Goal: Information Seeking & Learning: Learn about a topic

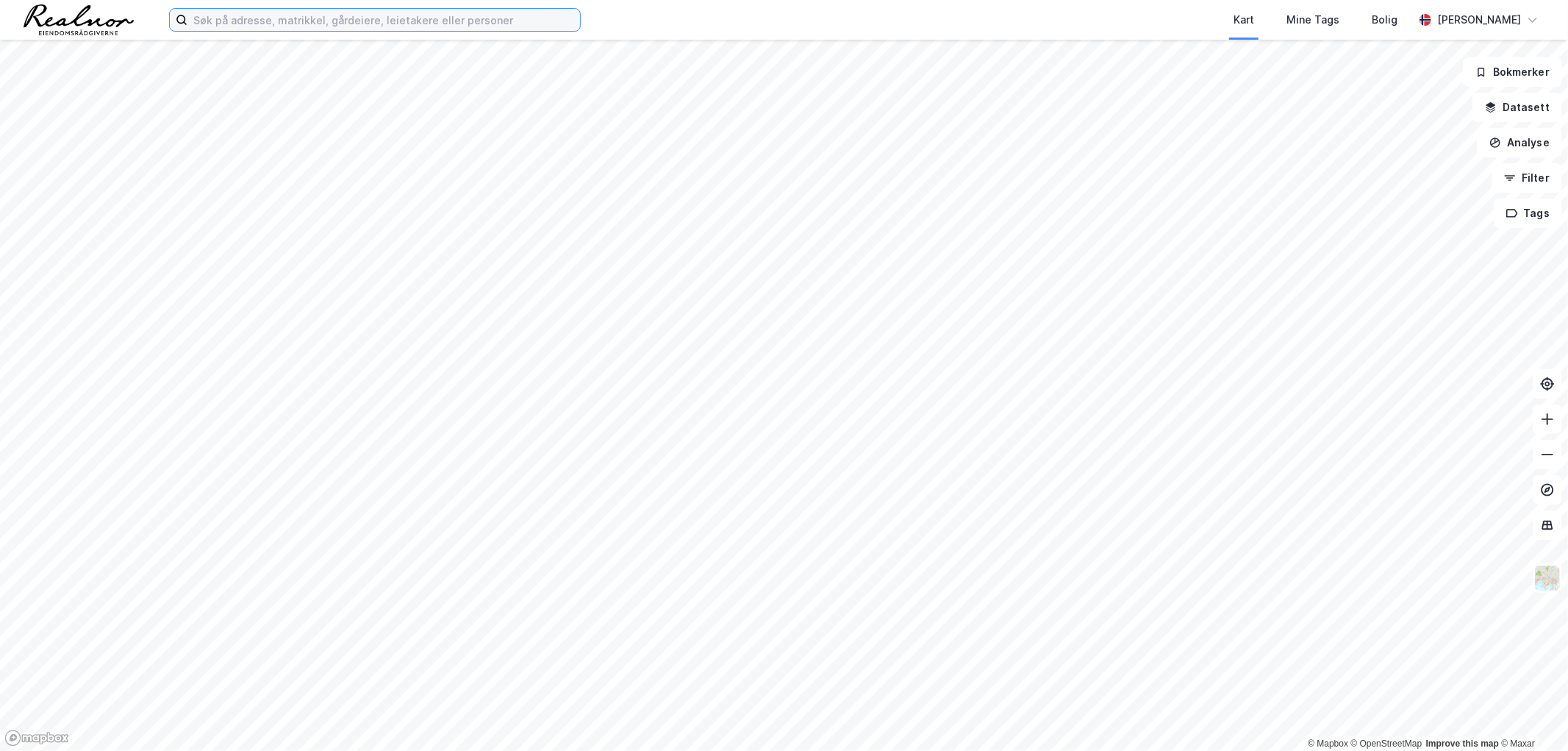
click at [376, 18] on input at bounding box center [383, 19] width 393 height 22
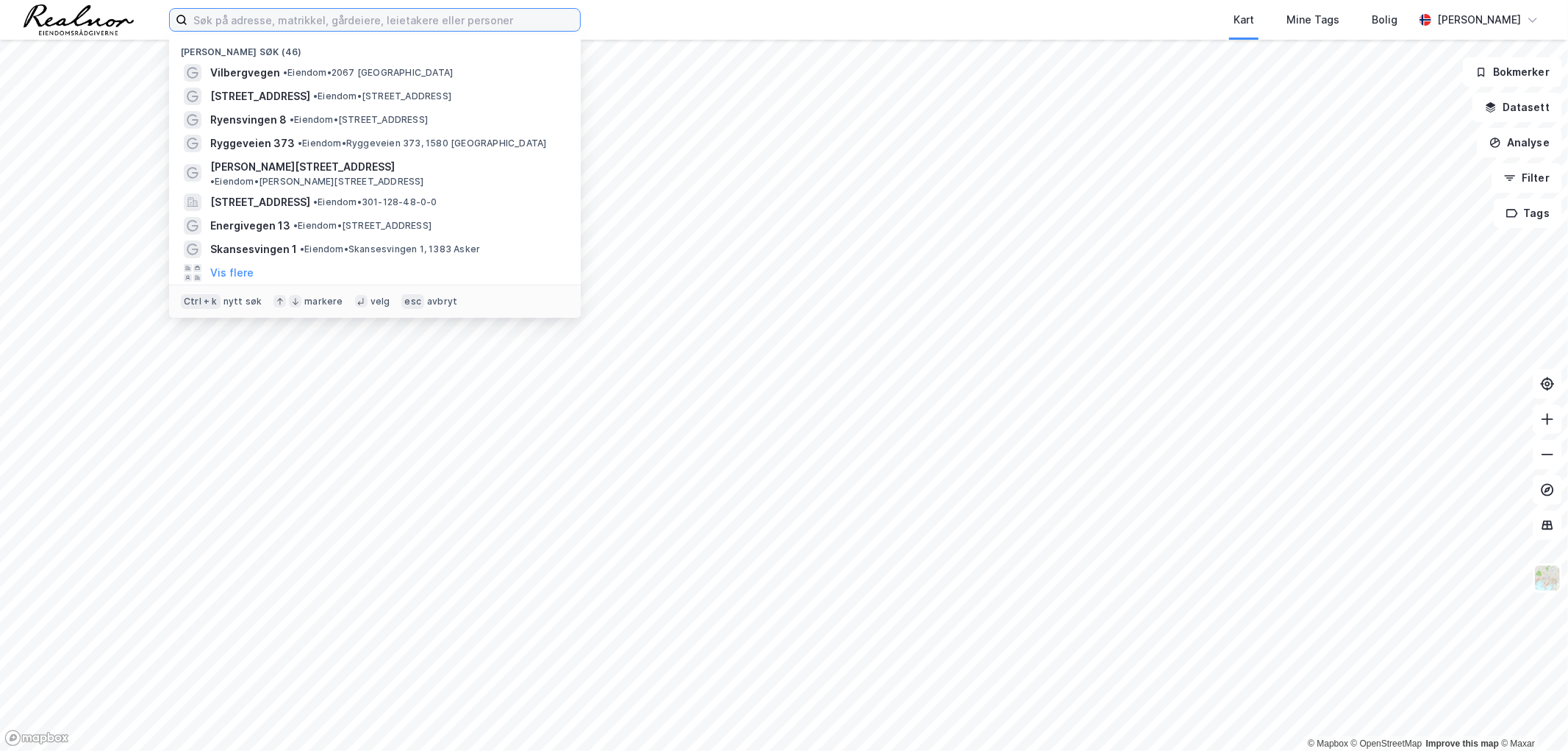
paste input "skittfiske"
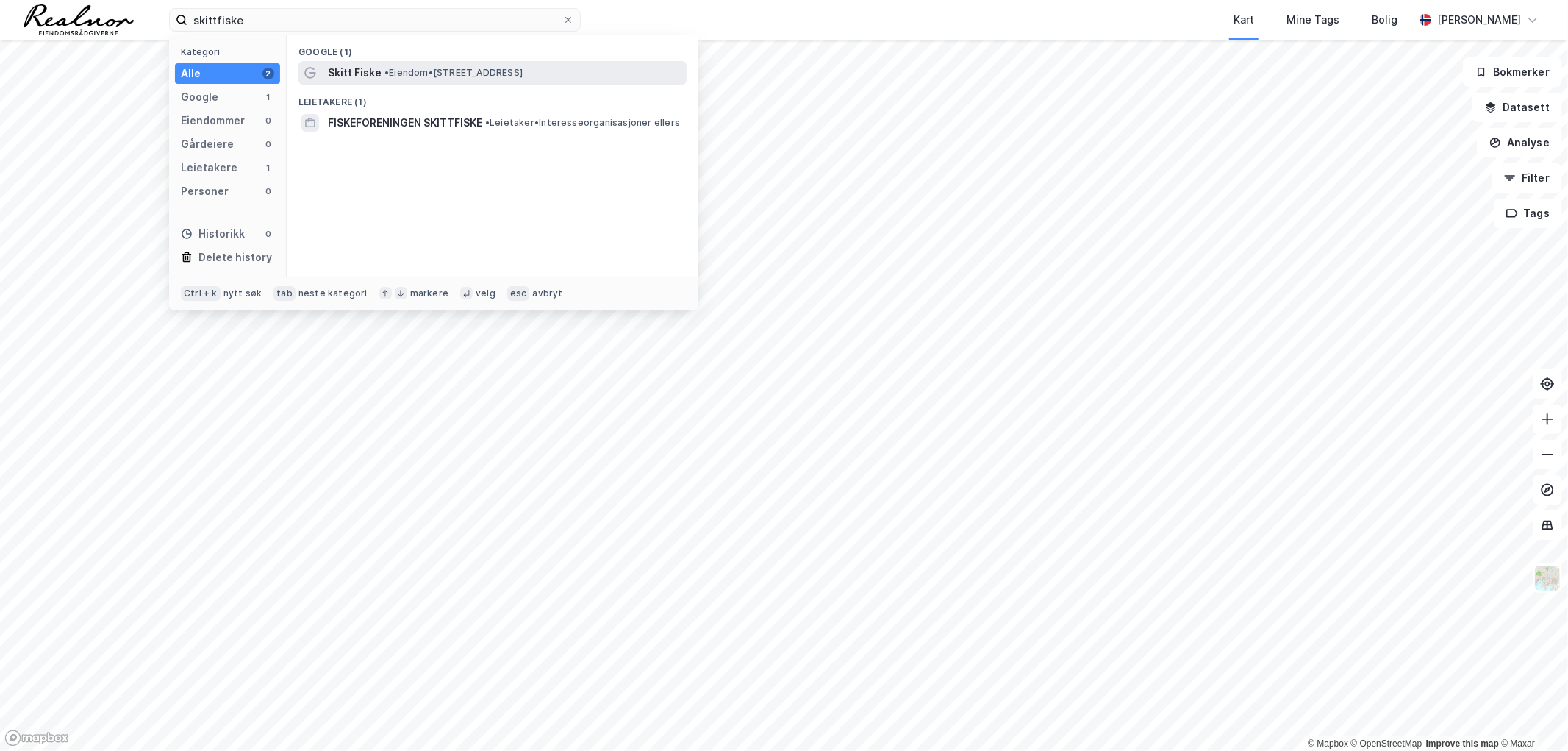
click at [482, 67] on span "• Eiendom • [STREET_ADDRESS]" at bounding box center [453, 73] width 138 height 12
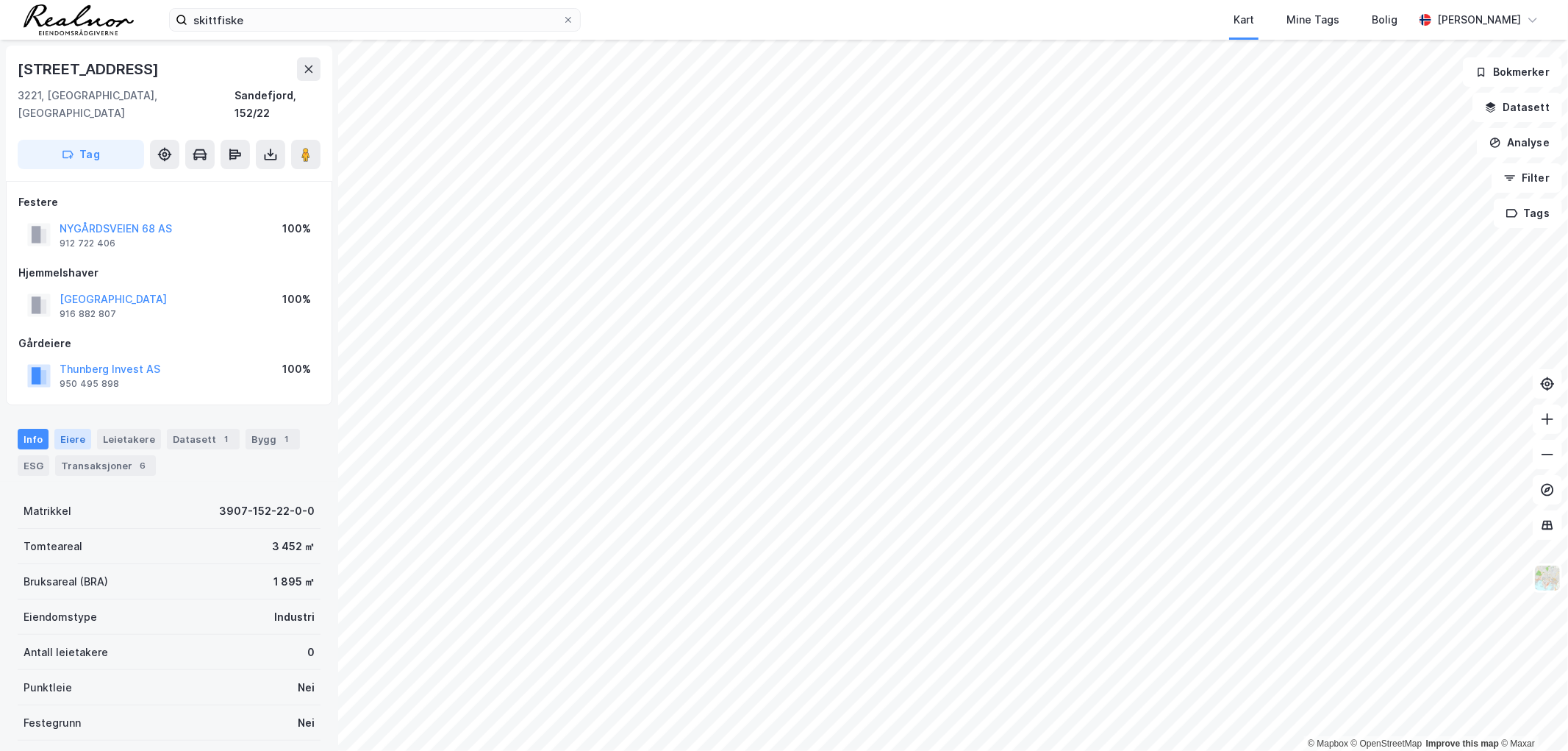
click at [64, 429] on div "Eiere" at bounding box center [73, 439] width 37 height 20
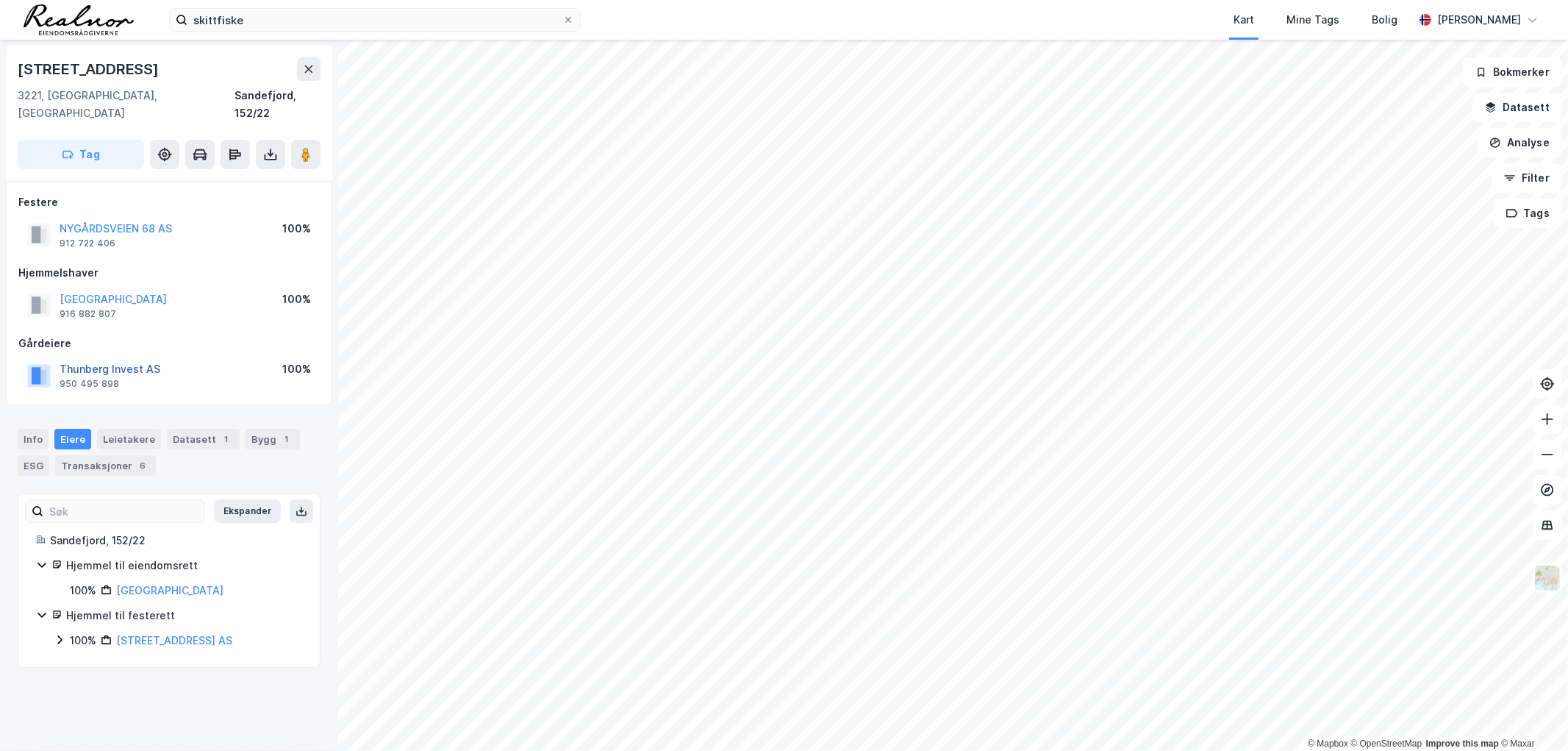
click at [0, 0] on button "Thunberg Invest AS" at bounding box center [0, 0] width 0 height 0
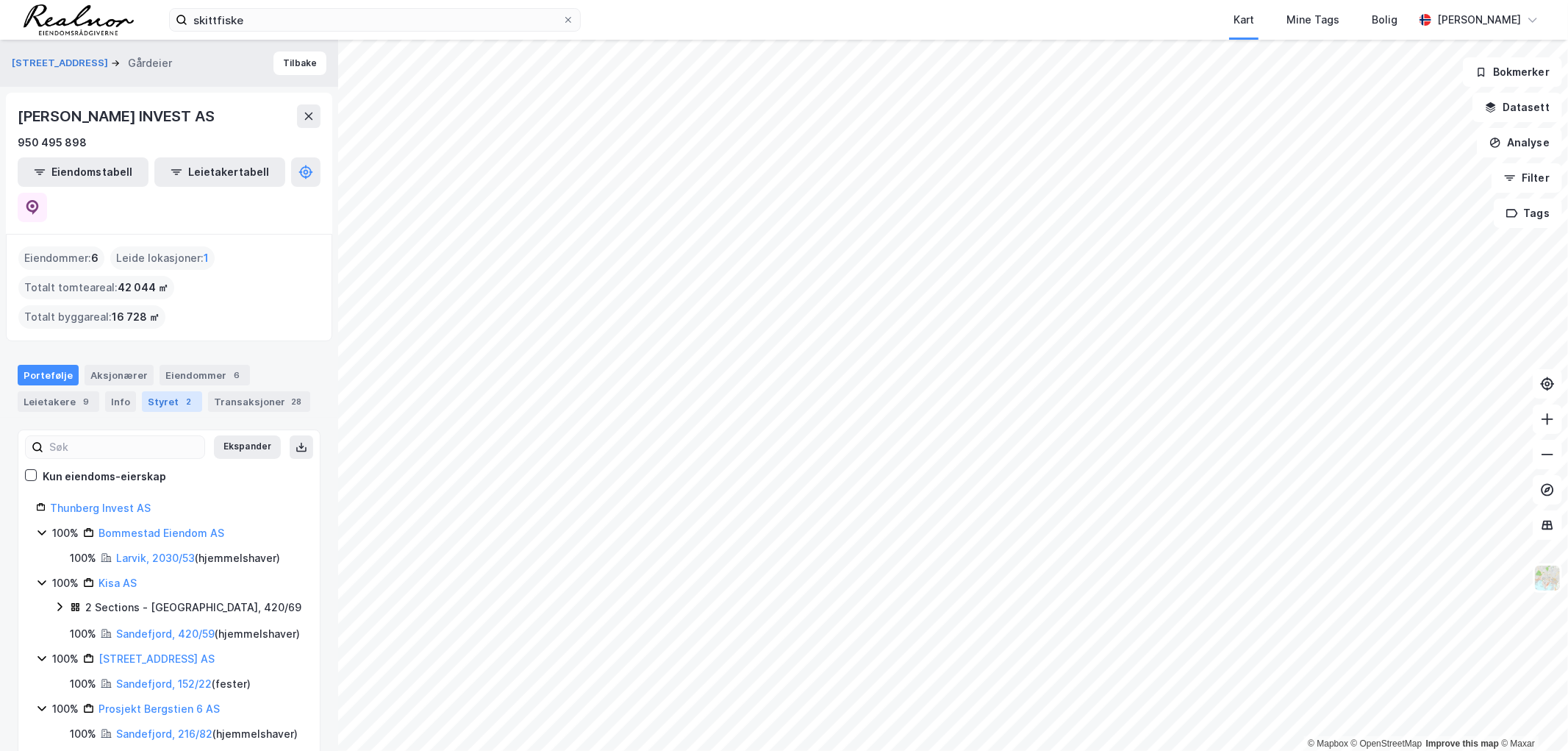
click at [145, 391] on div "Styret 2" at bounding box center [172, 401] width 60 height 20
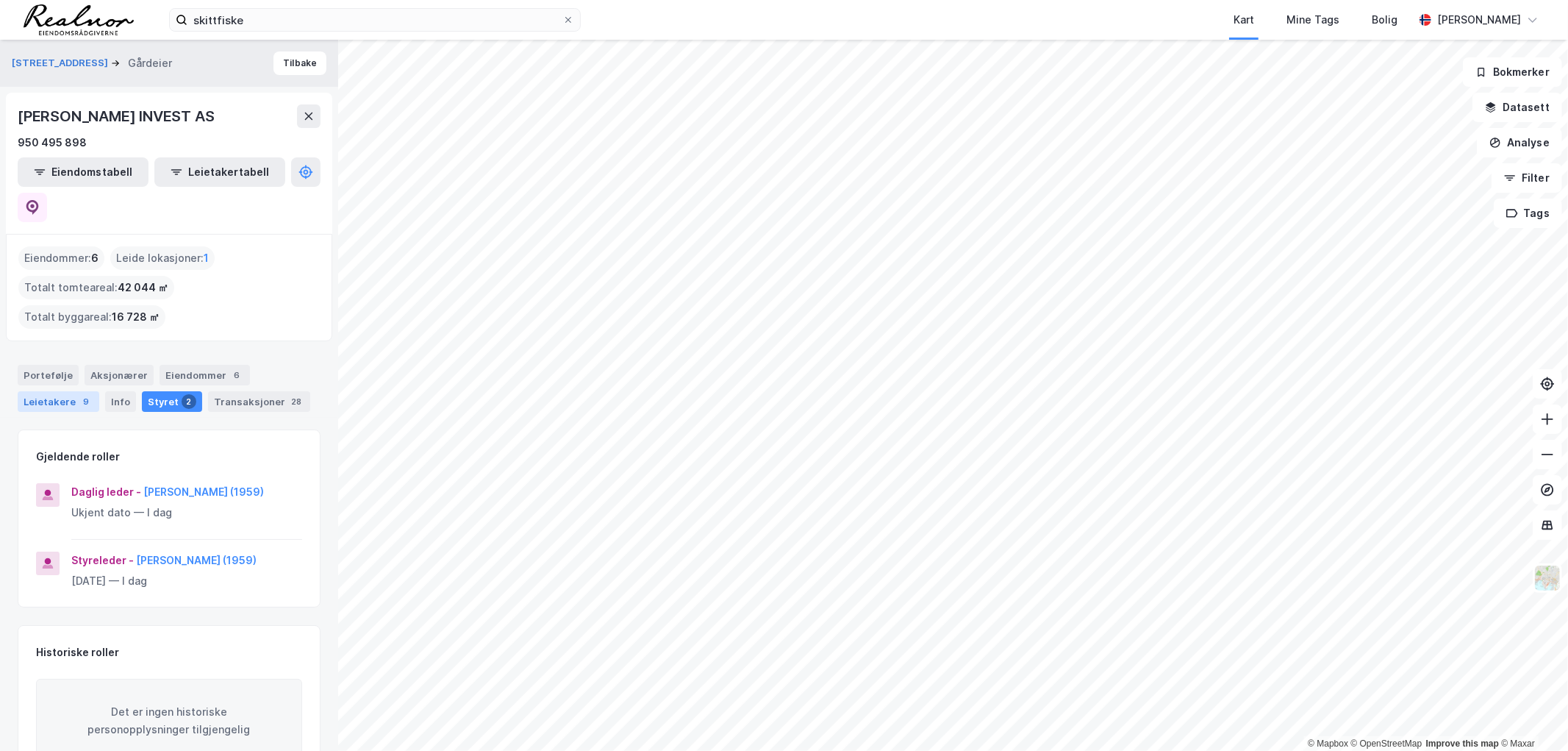
click at [48, 391] on div "Leietakere 9" at bounding box center [58, 401] width 82 height 20
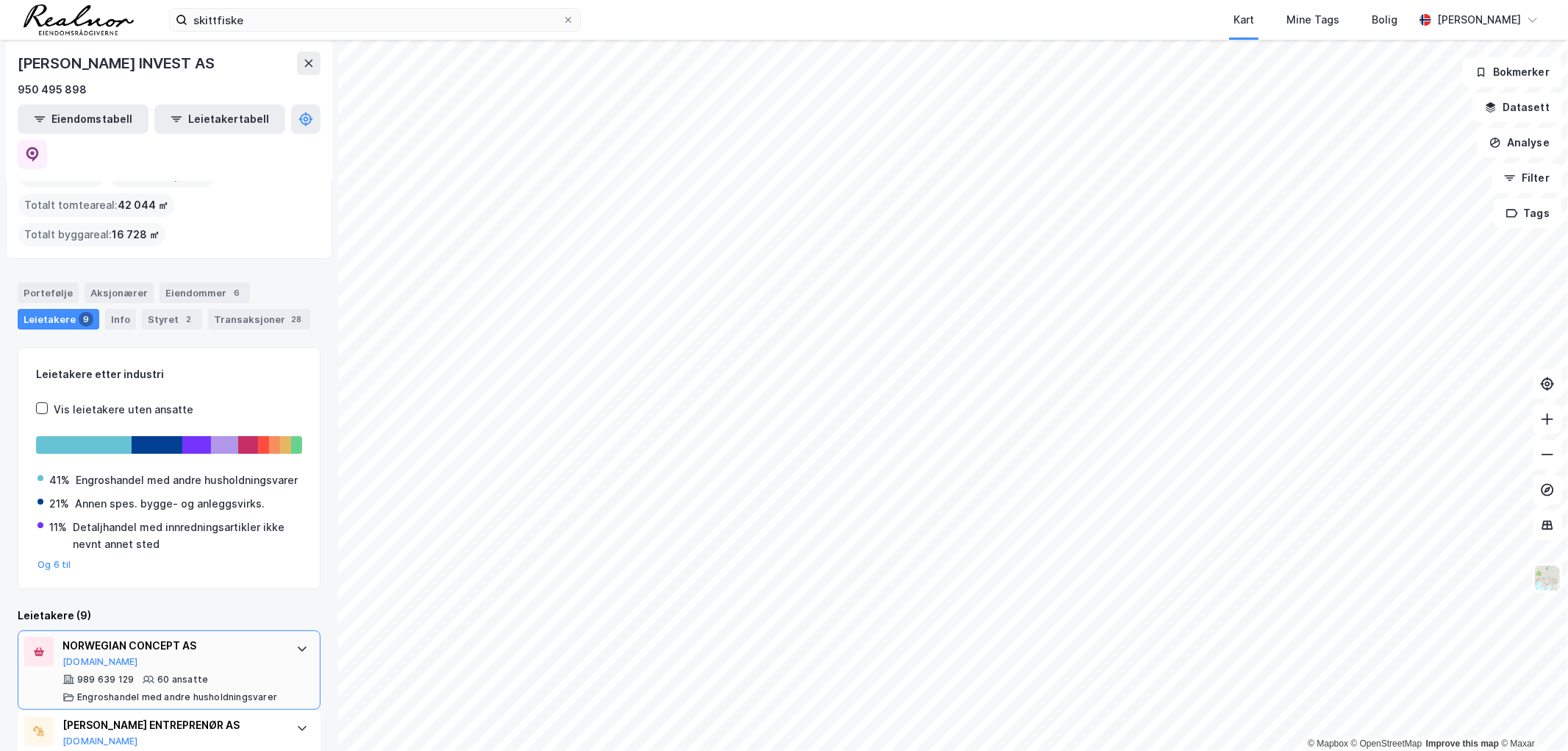
scroll to position [82, 0]
click at [49, 283] on div "Portefølje" at bounding box center [48, 293] width 61 height 20
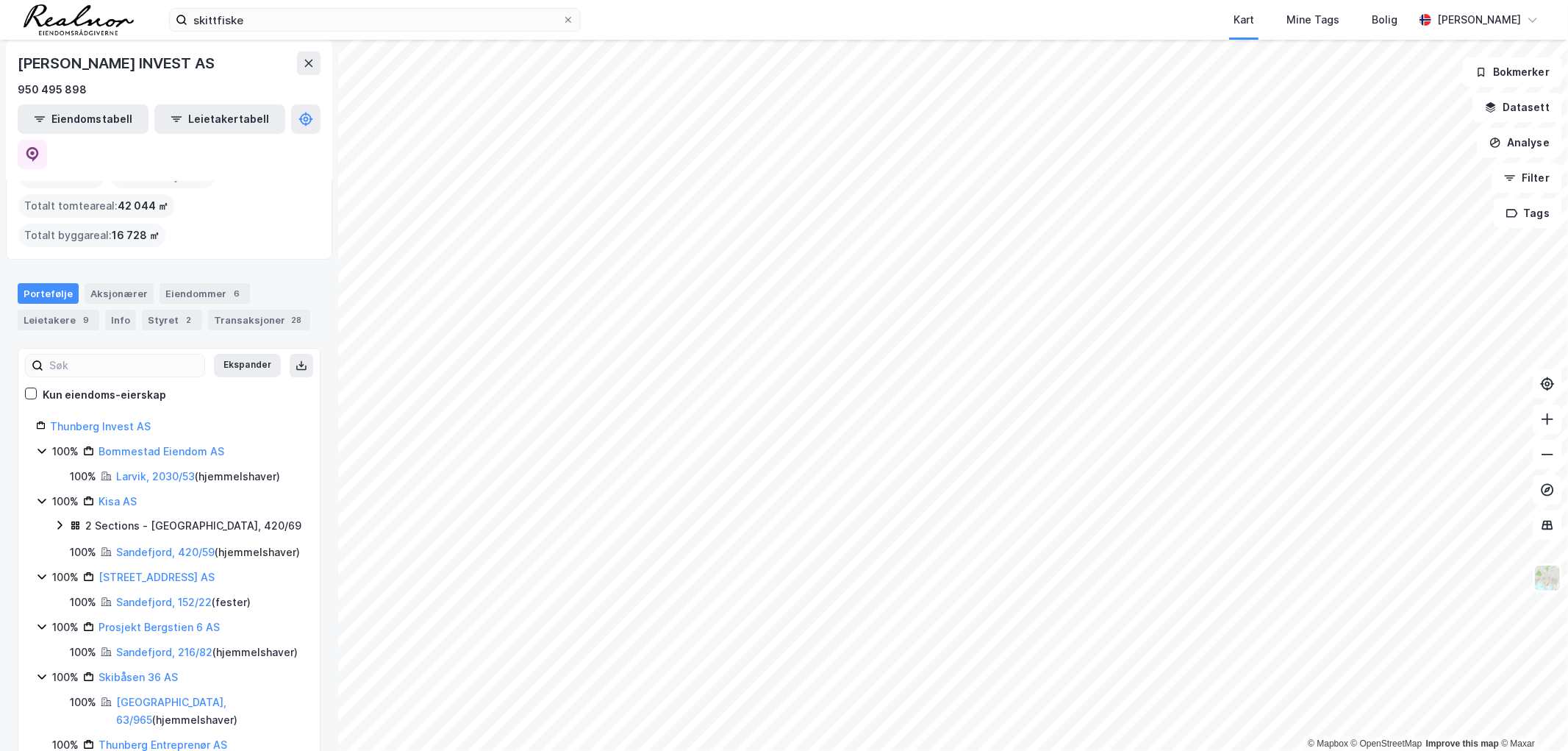
click at [78, 417] on div "Thunberg Invest AS" at bounding box center [177, 426] width 252 height 17
click at [85, 420] on link "Thunberg Invest AS" at bounding box center [101, 426] width 101 height 13
click at [40, 147] on icon at bounding box center [32, 154] width 15 height 15
drag, startPoint x: 75, startPoint y: 311, endPoint x: 85, endPoint y: 303, distance: 12.8
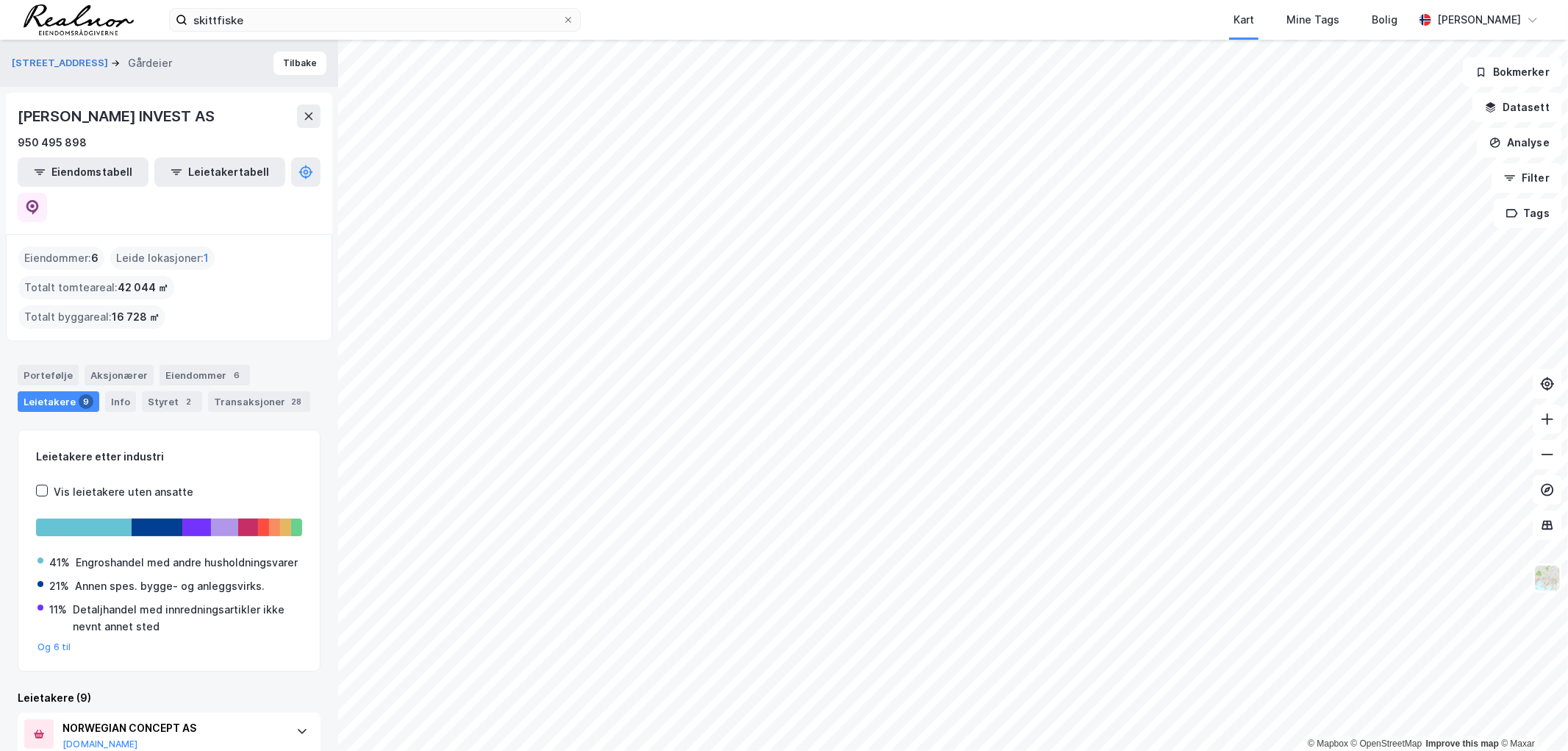
drag, startPoint x: 196, startPoint y: 288, endPoint x: 195, endPoint y: 280, distance: 8.1
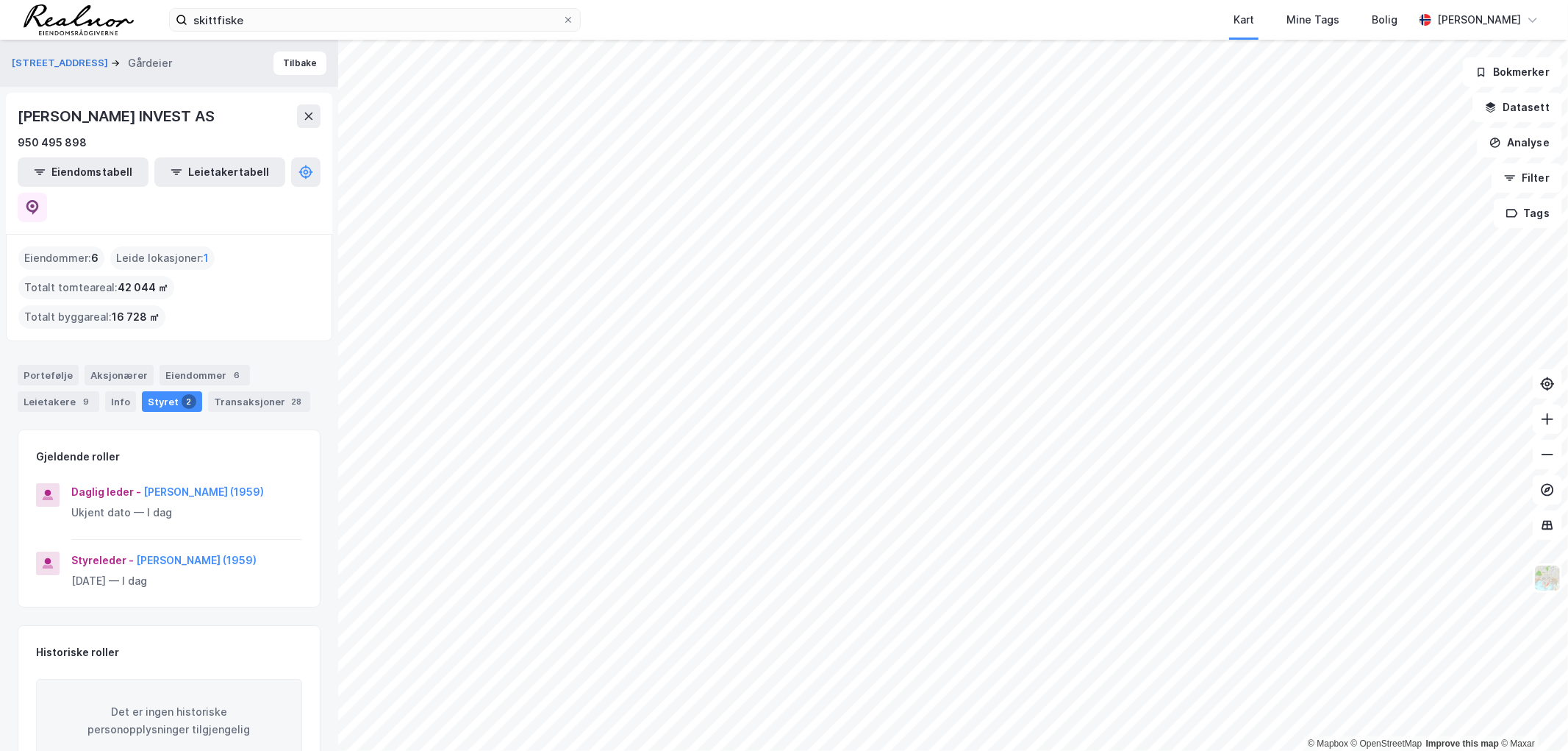
drag, startPoint x: 248, startPoint y: 270, endPoint x: 209, endPoint y: 267, distance: 39.1
click at [277, 9] on input "skittfiske" at bounding box center [375, 19] width 375 height 22
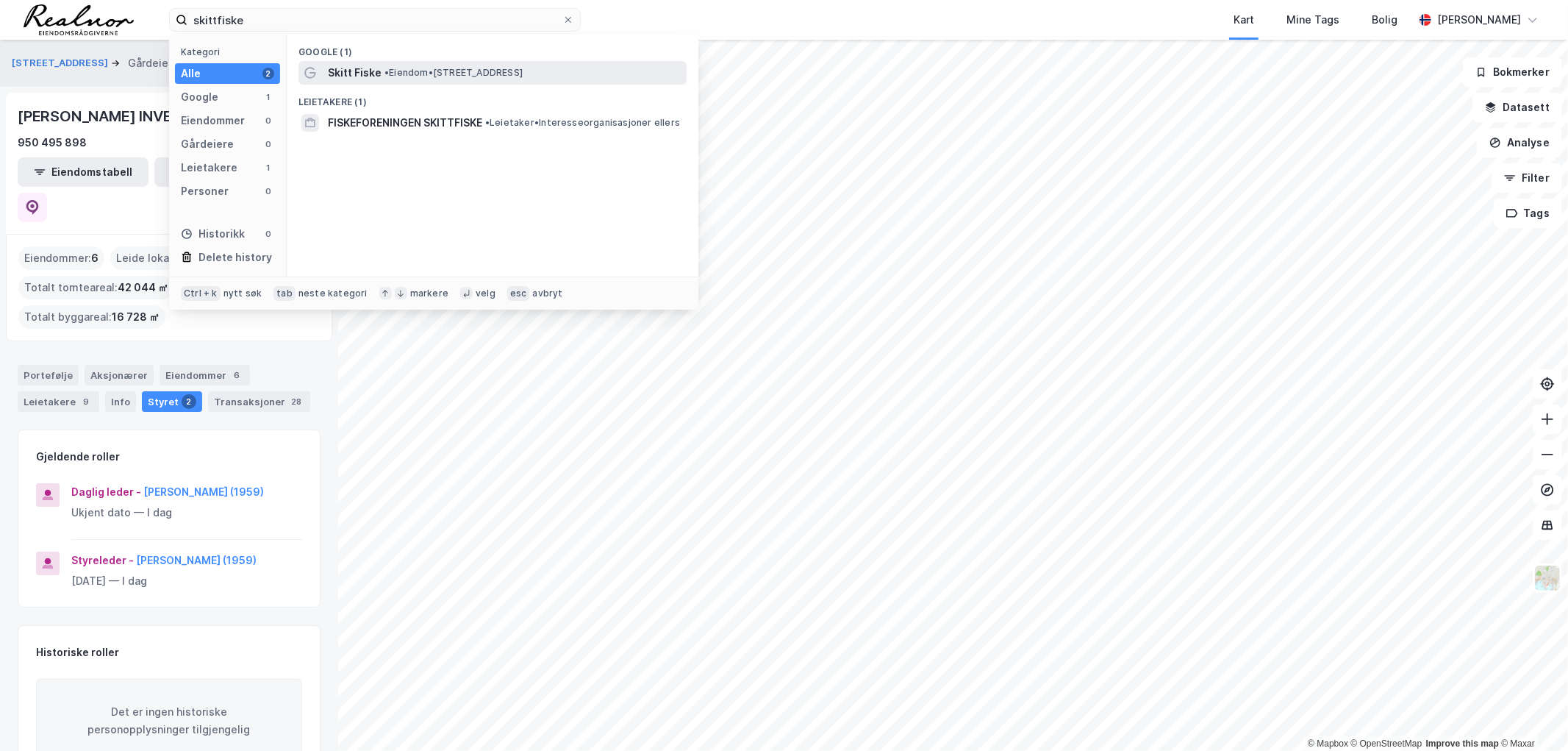
click at [469, 75] on span "• Eiendom • [STREET_ADDRESS]" at bounding box center [453, 73] width 138 height 12
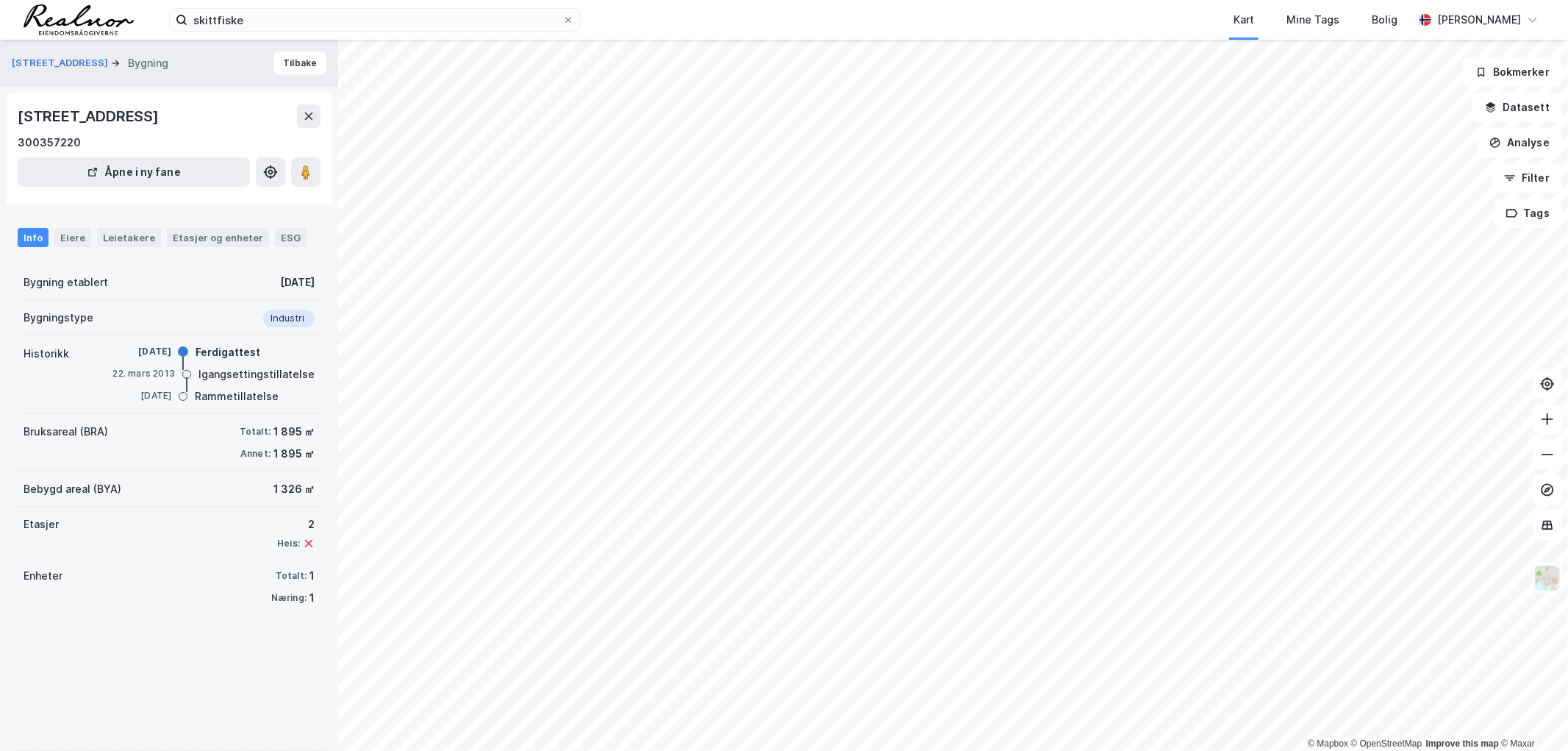
click at [1009, 0] on html "skittfiske Kart Mine Tags Bolig [PERSON_NAME] © Mapbox © OpenStreetMap Improve …" at bounding box center [784, 376] width 1568 height 751
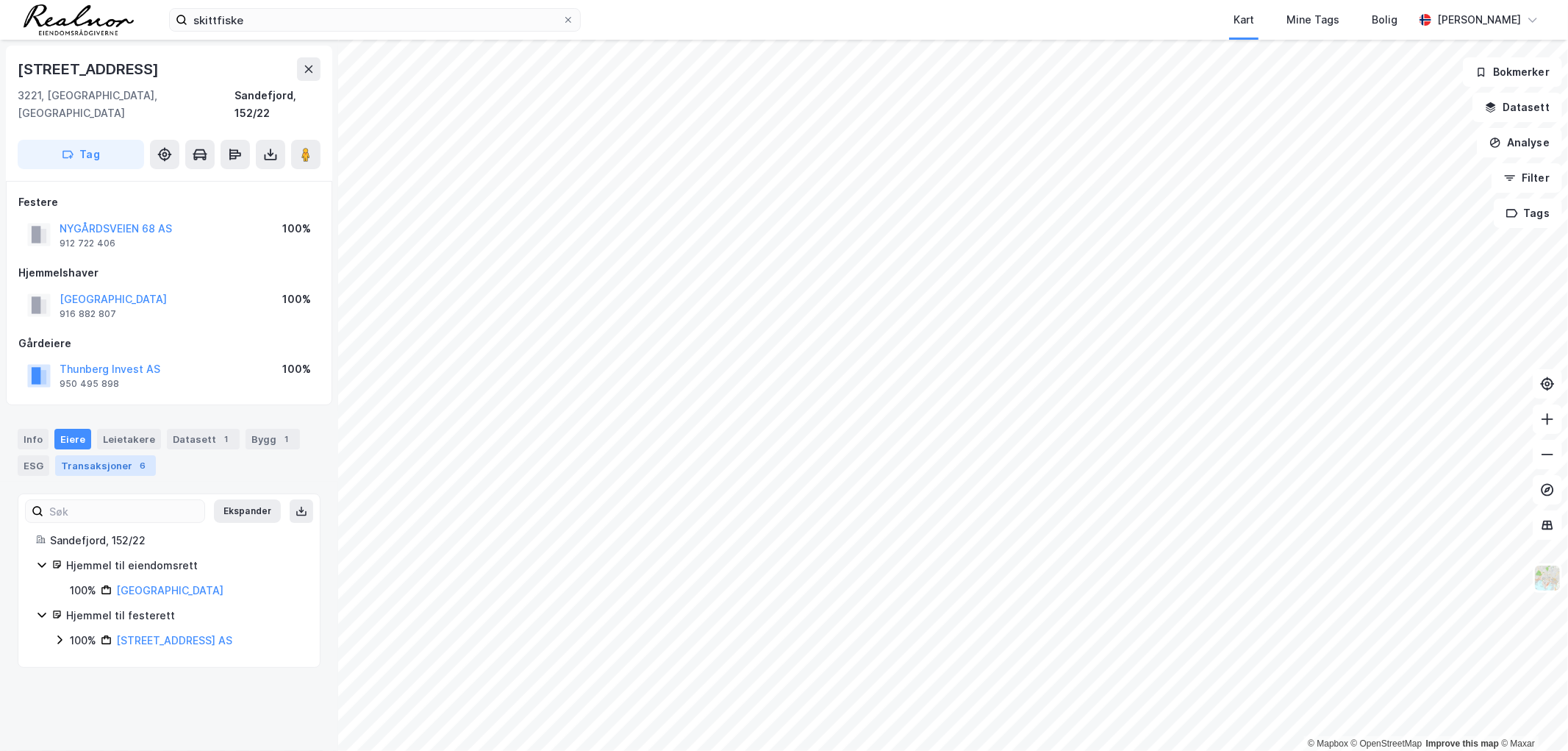
click at [117, 455] on div "Transaksjoner 6" at bounding box center [106, 465] width 101 height 20
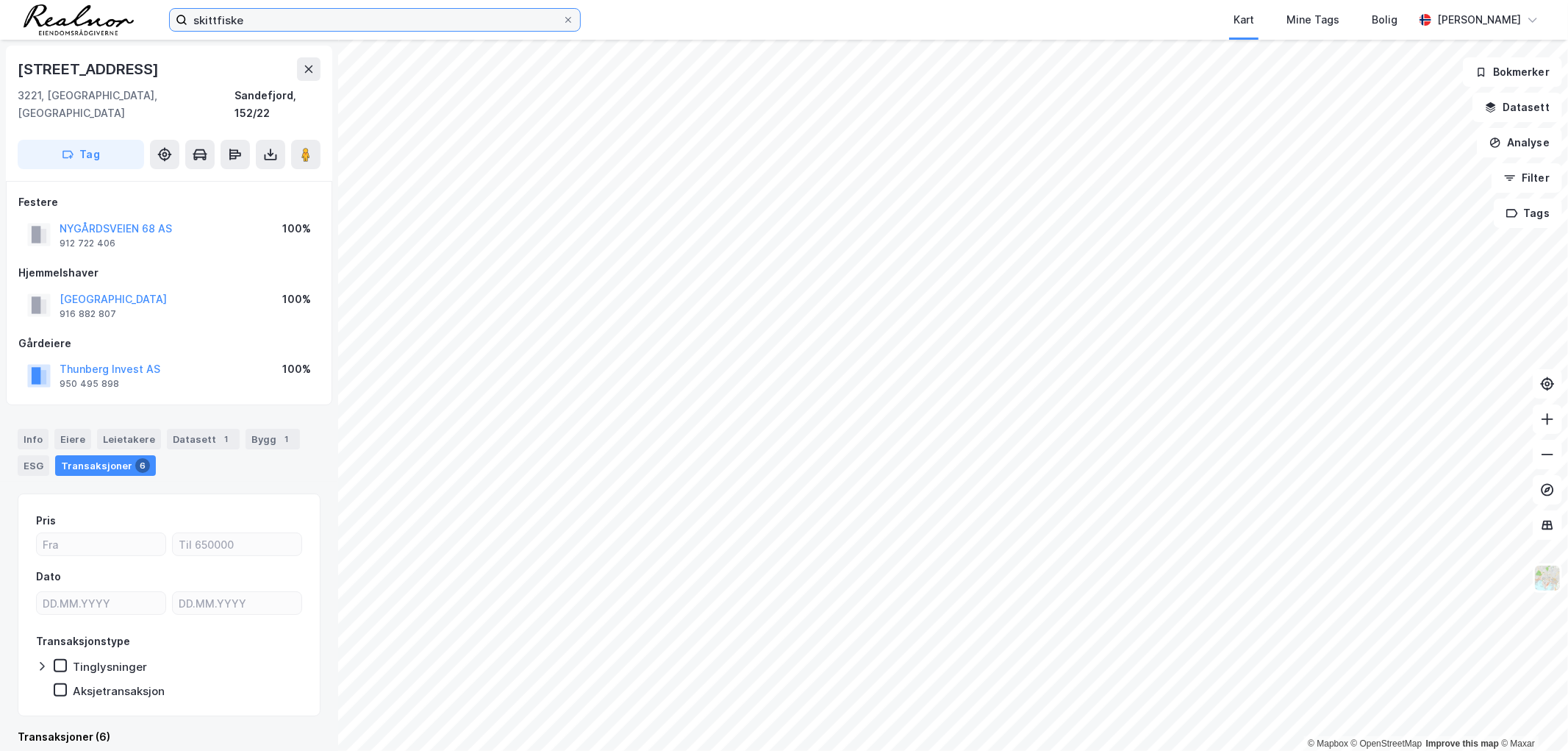
click at [358, 24] on input "skittfiske" at bounding box center [375, 19] width 375 height 22
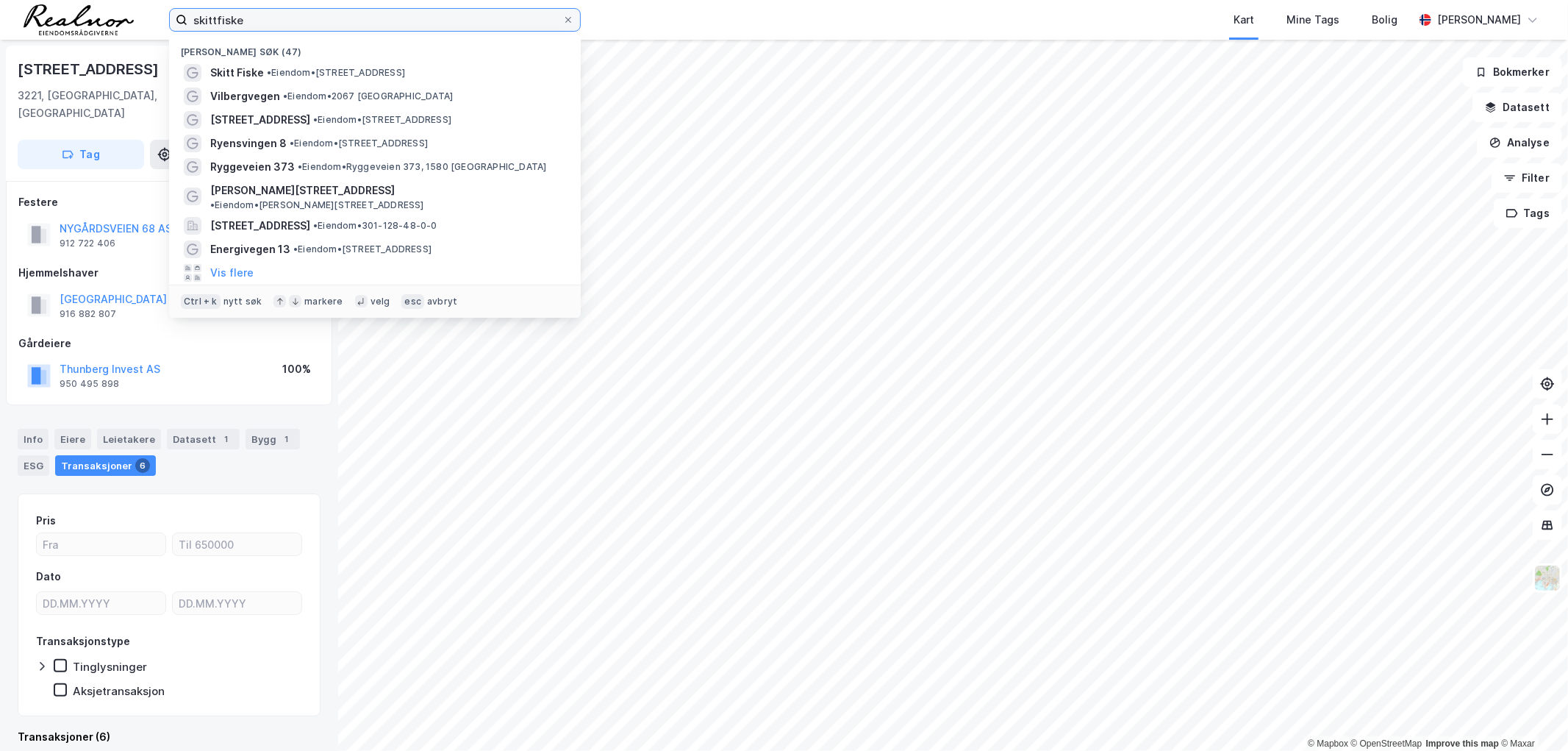
click at [358, 24] on input "skittfiske" at bounding box center [375, 19] width 375 height 22
paste input "Skibåsen 36 AS"
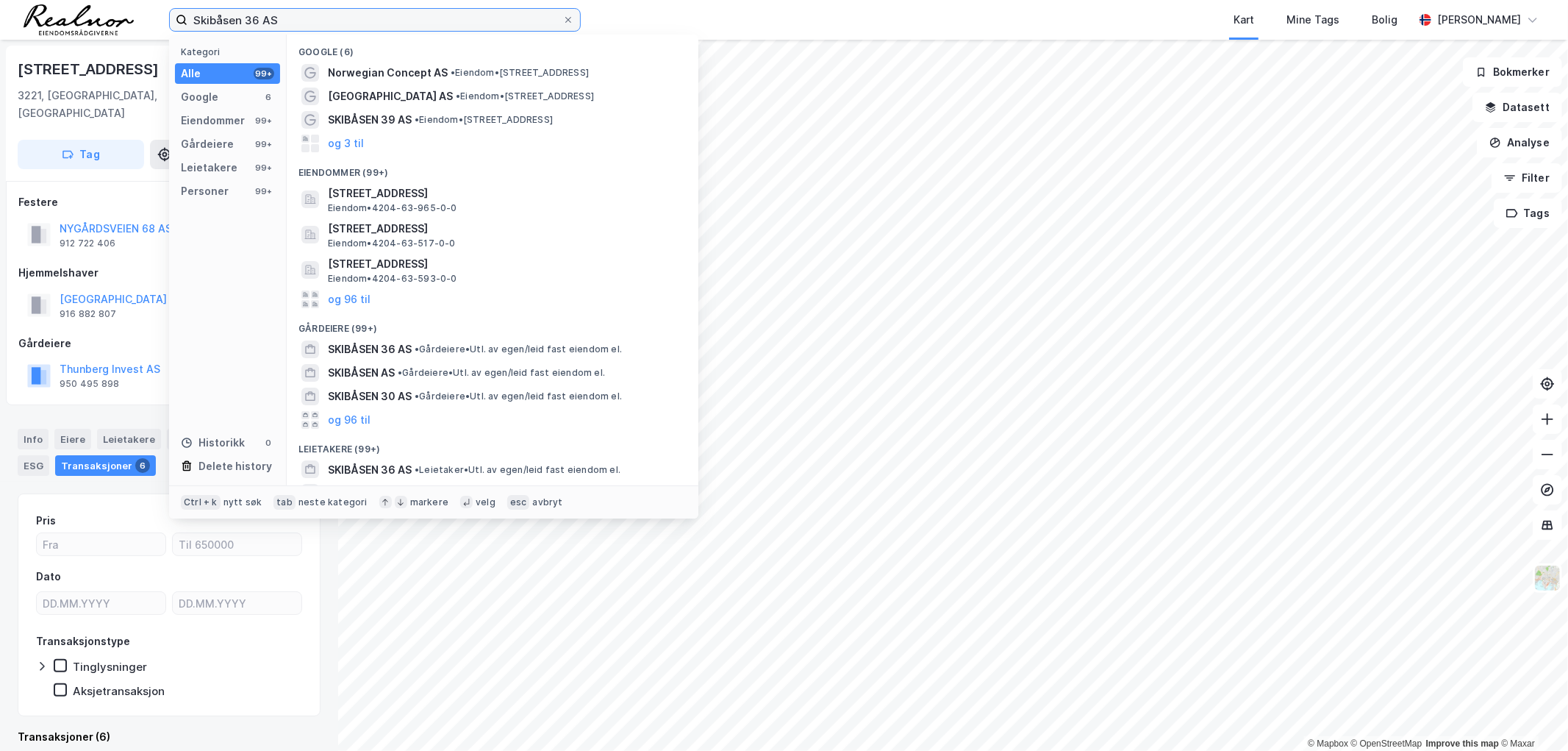
click at [364, 26] on input "Skibåsen 36 AS" at bounding box center [375, 19] width 375 height 22
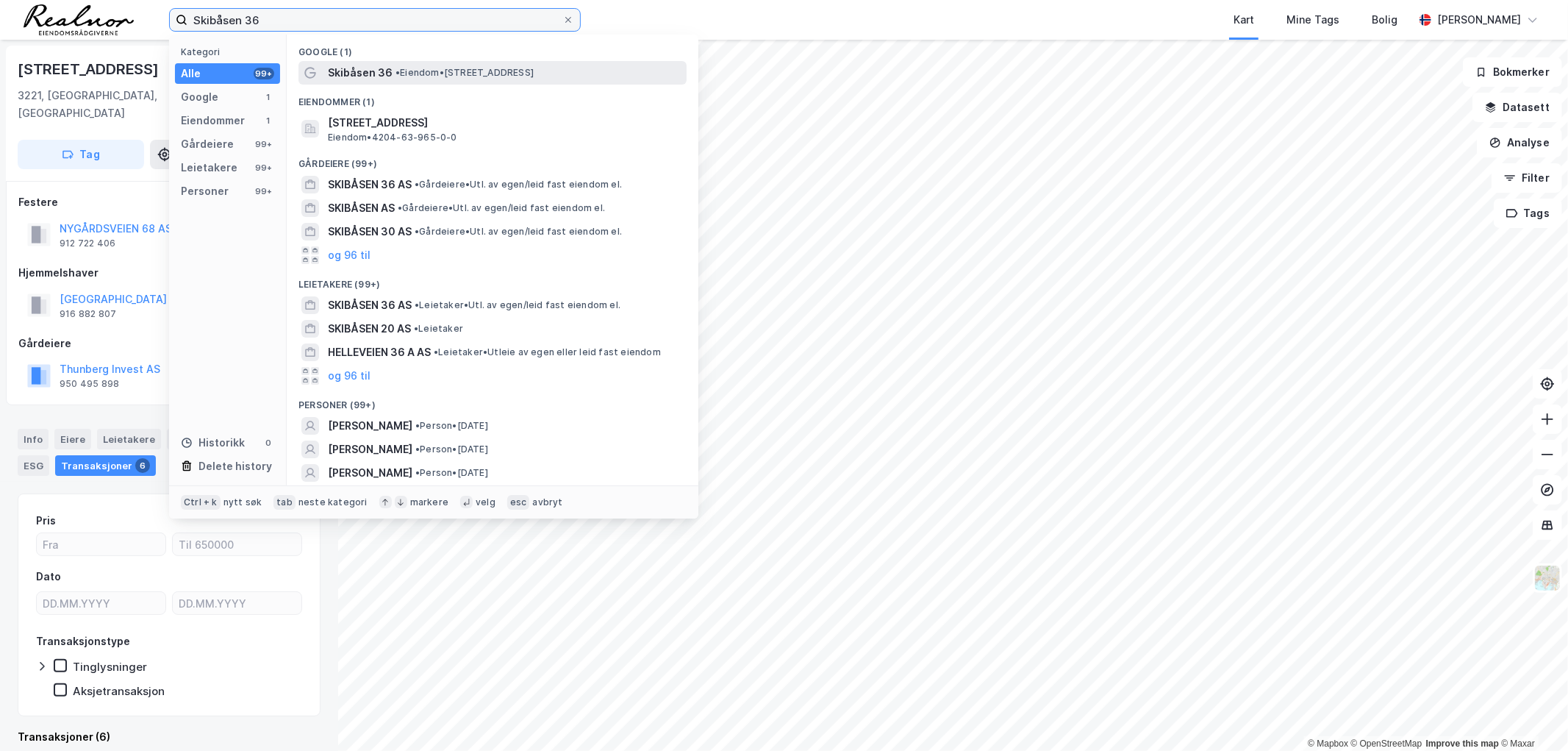
type input "Skibåsen 36"
click at [467, 65] on div "Skibåsen 36 • Eiendom • [STREET_ADDRESS]" at bounding box center [506, 73] width 356 height 17
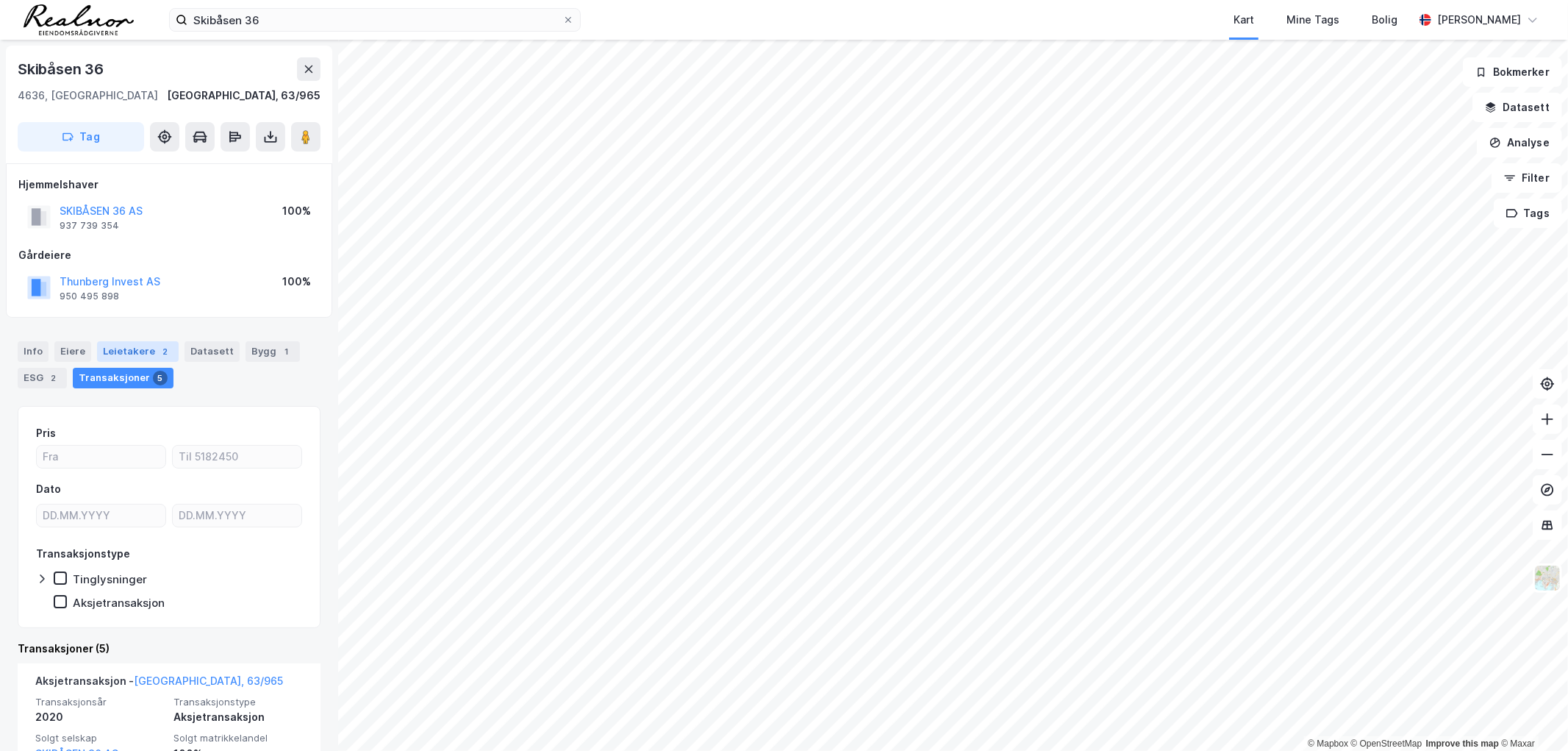
click at [136, 353] on div "Leietakere 2" at bounding box center [138, 351] width 82 height 20
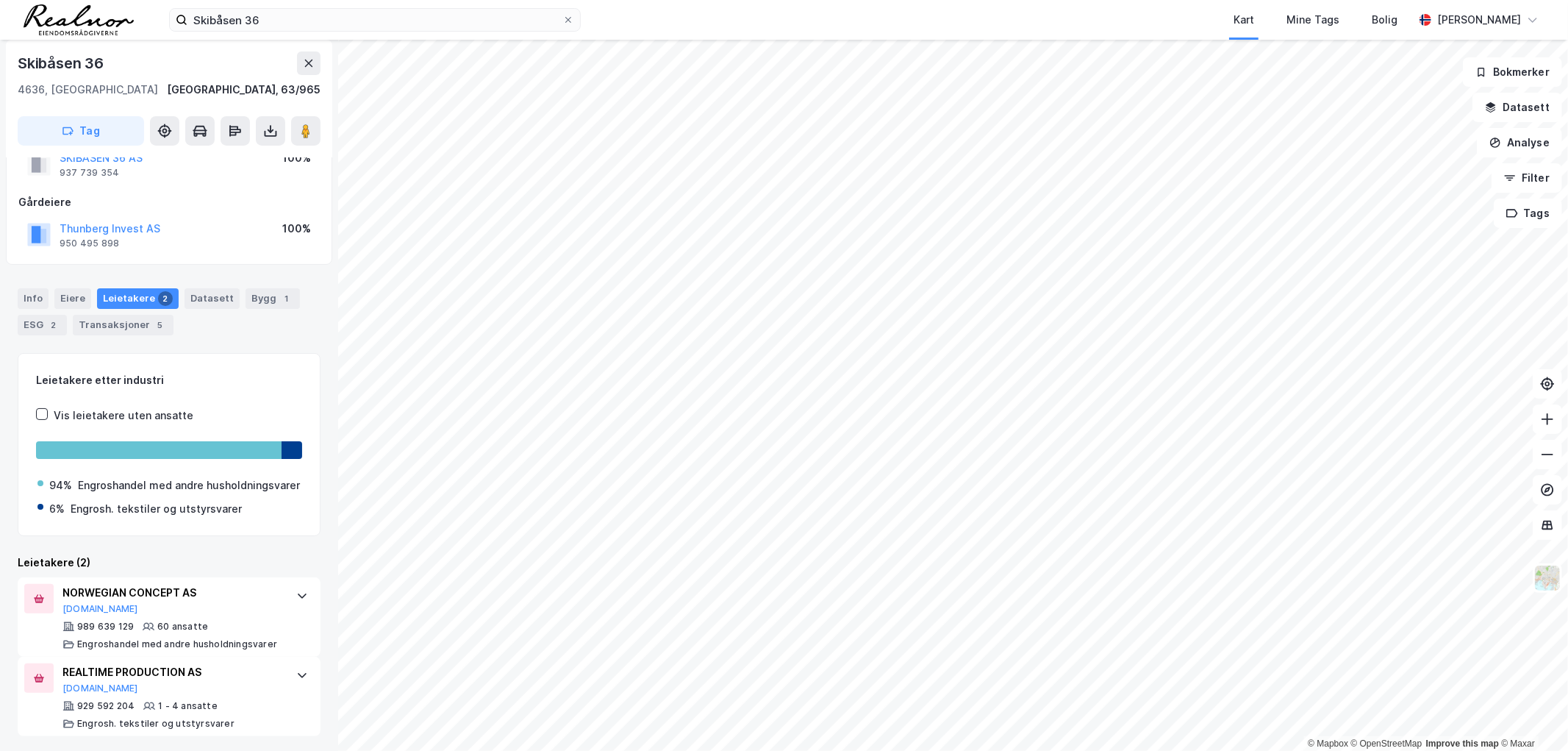
scroll to position [74, 0]
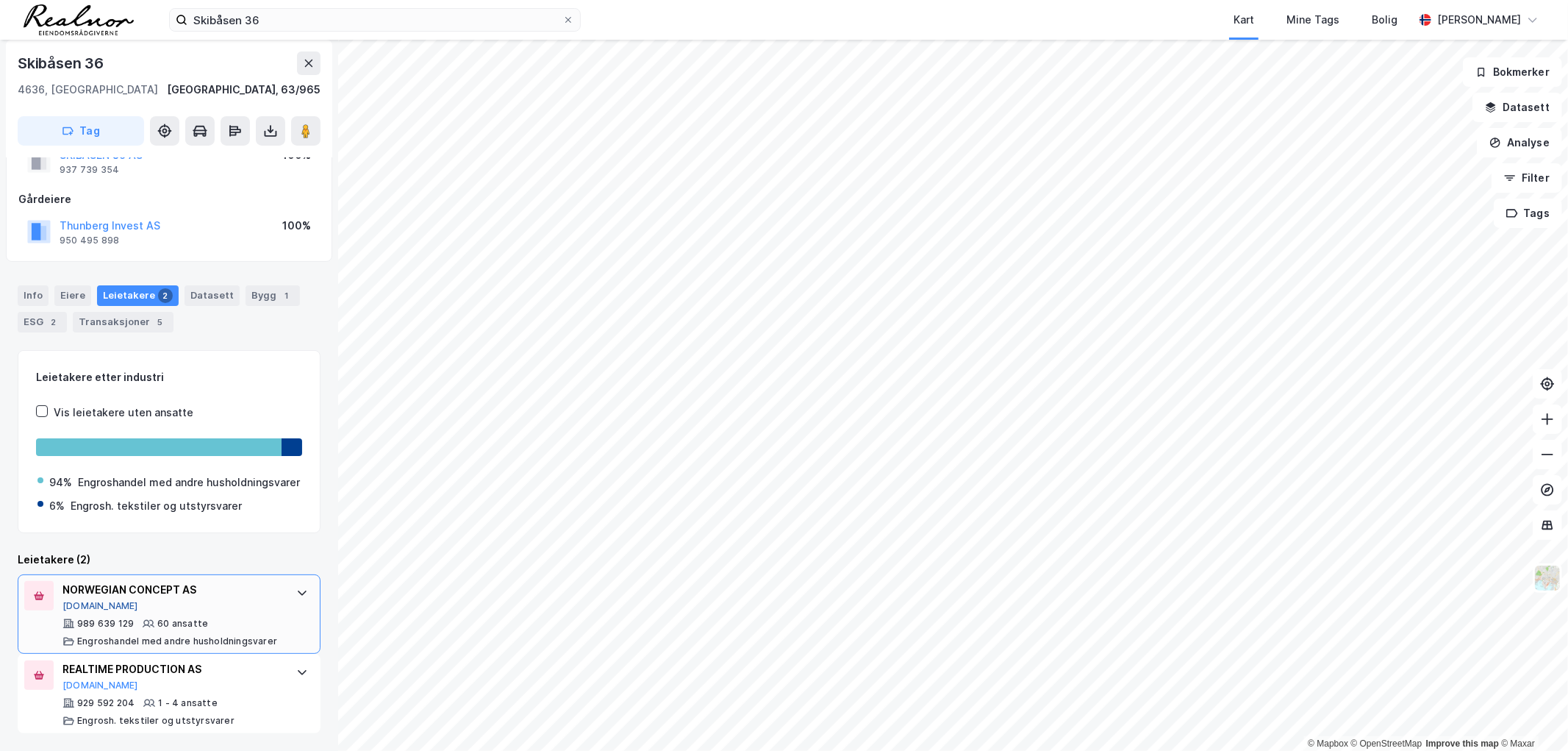
click at [82, 605] on button "[DOMAIN_NAME]" at bounding box center [100, 605] width 76 height 12
